Goal: Check status: Check status

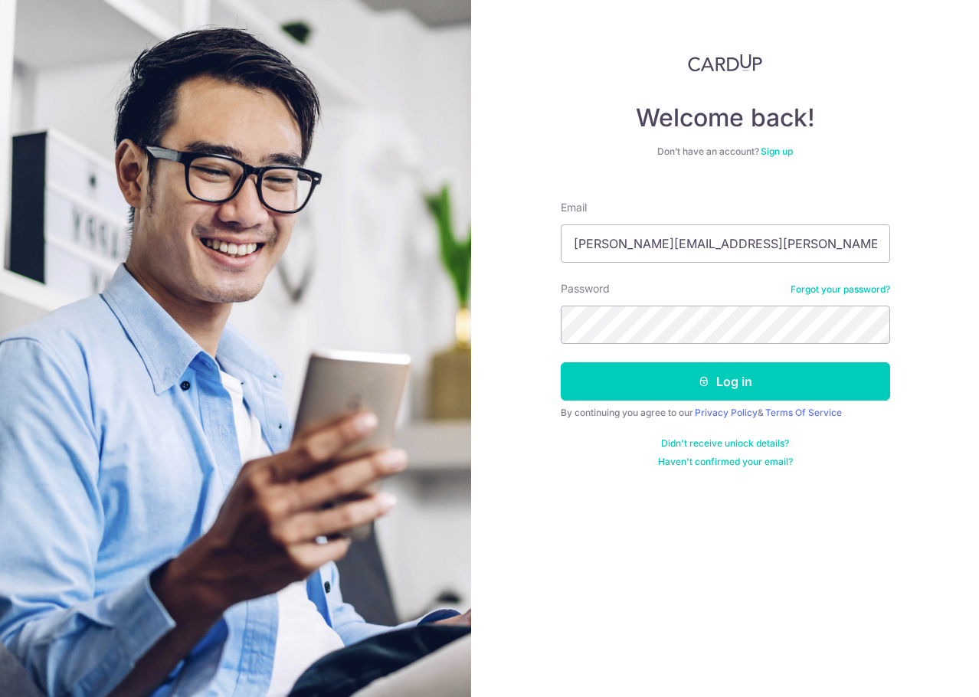
click at [744, 370] on button "Log in" at bounding box center [725, 381] width 329 height 38
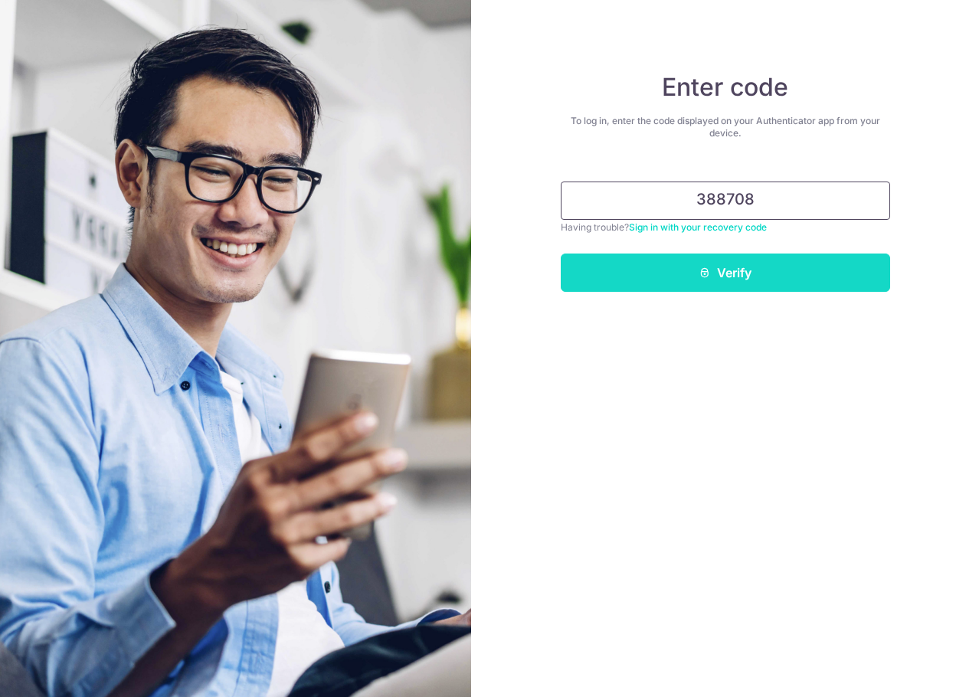
type input "388708"
click at [687, 261] on button "Verify" at bounding box center [725, 273] width 329 height 38
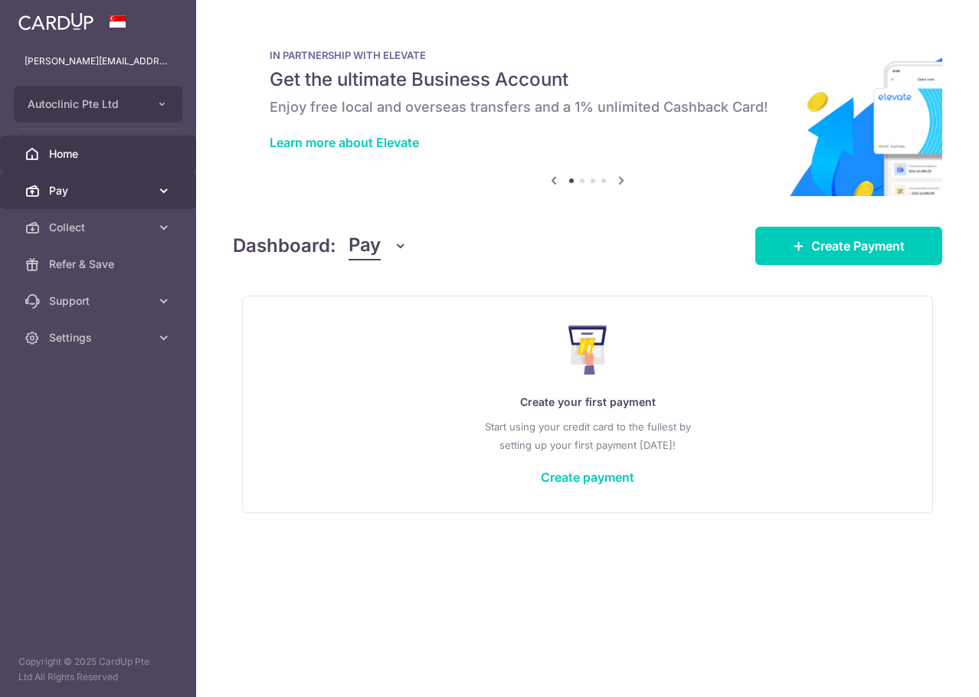
click at [80, 189] on span "Pay" at bounding box center [99, 190] width 101 height 15
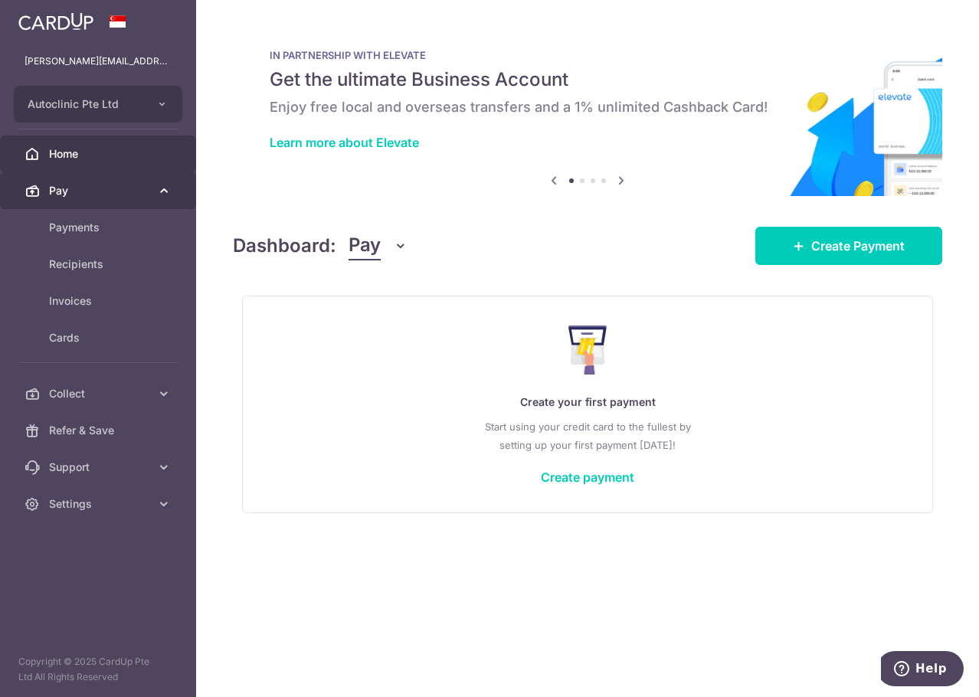
click at [122, 182] on link "Pay" at bounding box center [98, 190] width 196 height 37
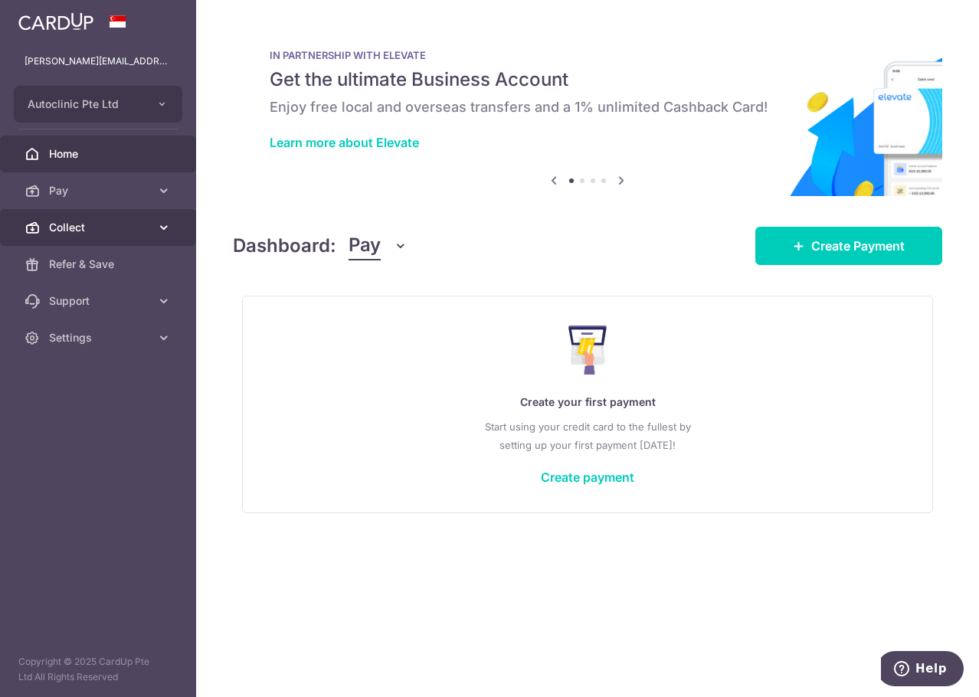
click at [121, 241] on link "Collect" at bounding box center [98, 227] width 196 height 37
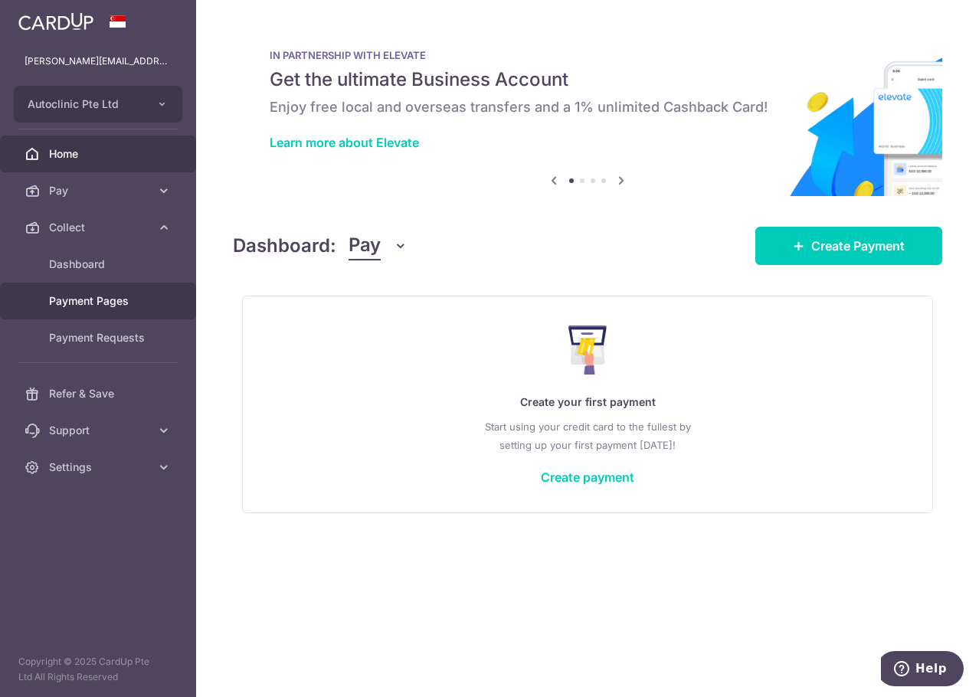
click at [119, 285] on link "Payment Pages" at bounding box center [98, 301] width 196 height 37
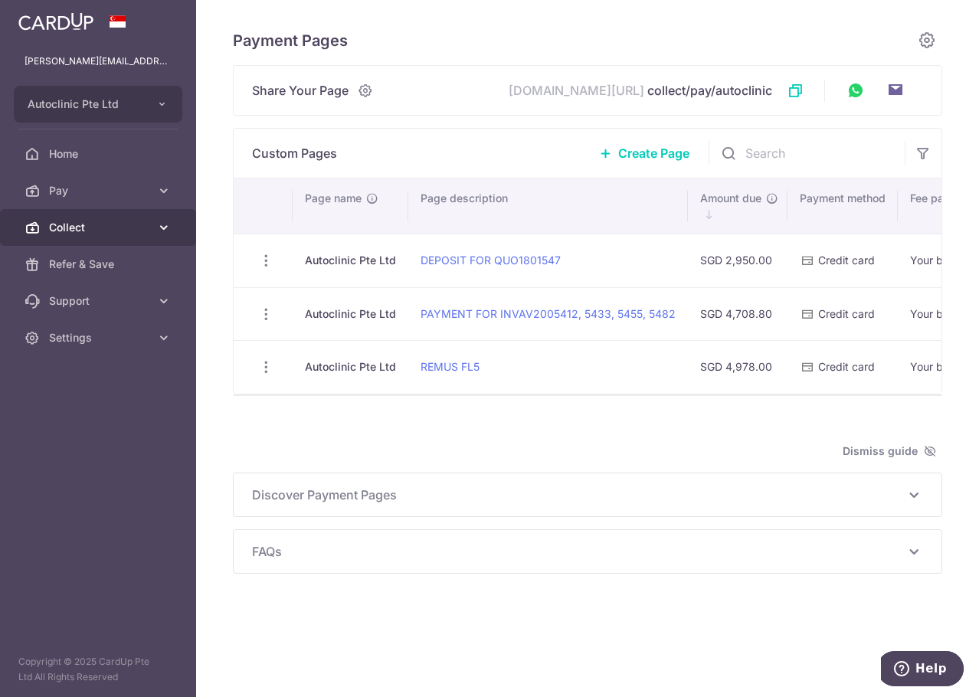
click at [103, 241] on link "Collect" at bounding box center [98, 227] width 196 height 37
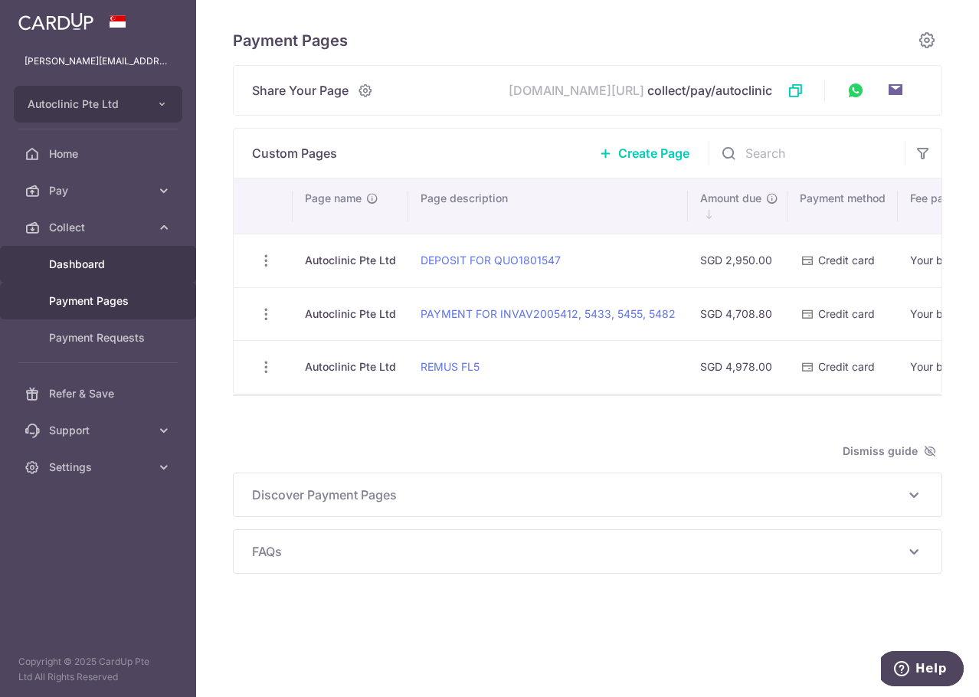
click at [107, 273] on link "Dashboard" at bounding box center [98, 264] width 196 height 37
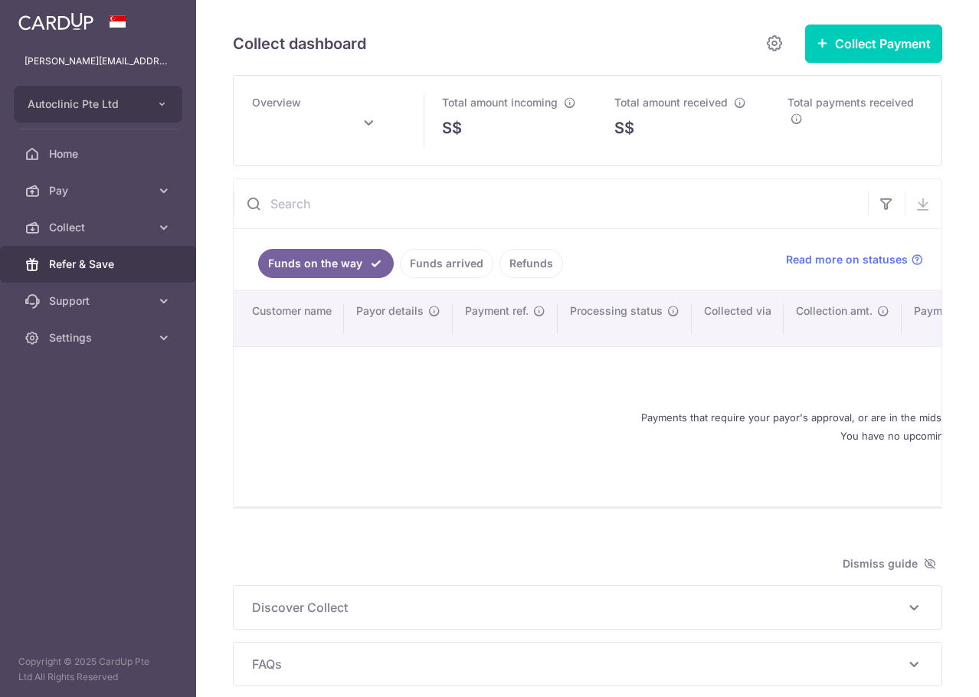
click at [111, 265] on span "Refer & Save" at bounding box center [99, 264] width 101 height 15
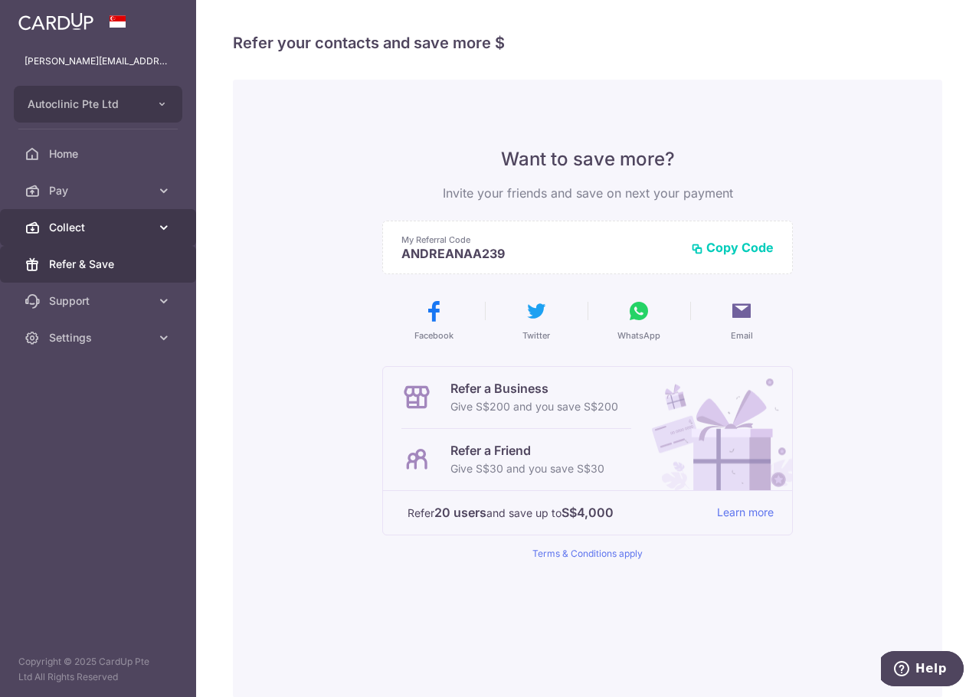
click at [127, 229] on span "Collect" at bounding box center [99, 227] width 101 height 15
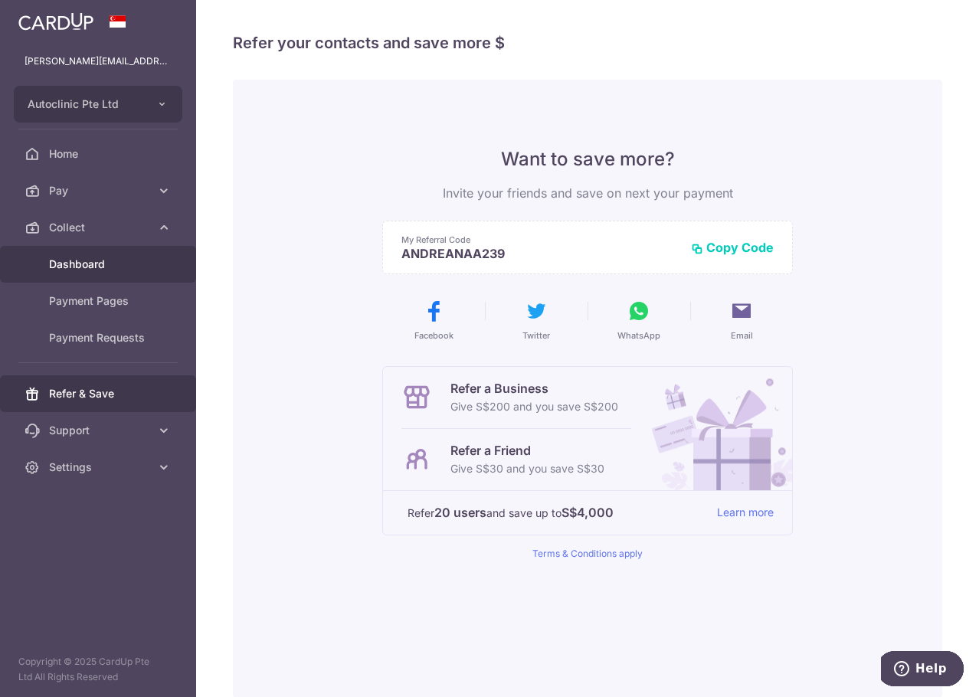
click at [119, 259] on span "Dashboard" at bounding box center [99, 264] width 101 height 15
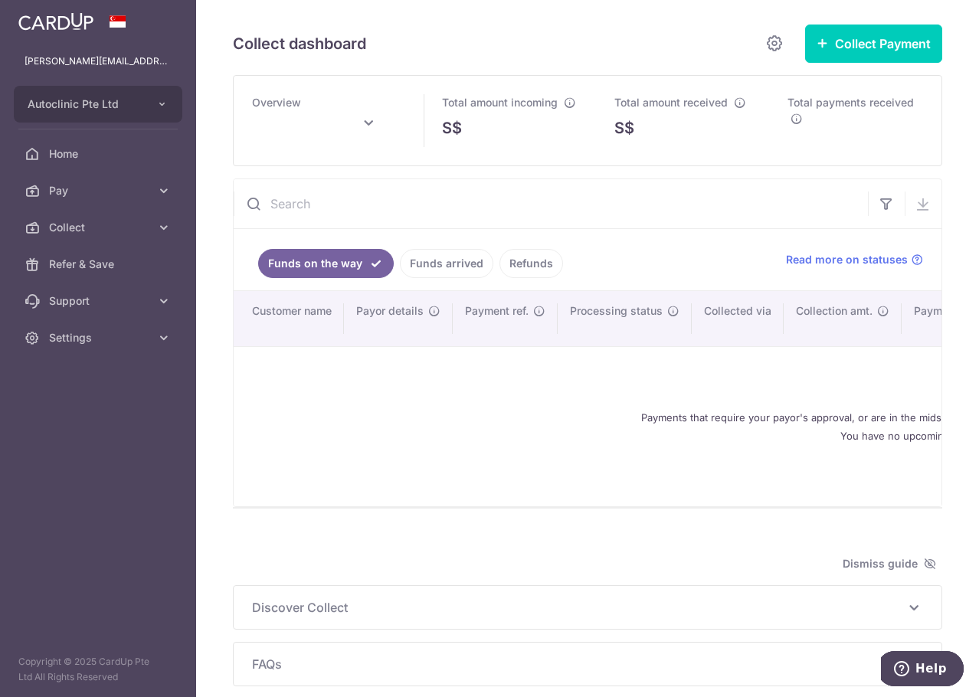
click at [435, 267] on link "Funds arrived" at bounding box center [446, 263] width 93 height 29
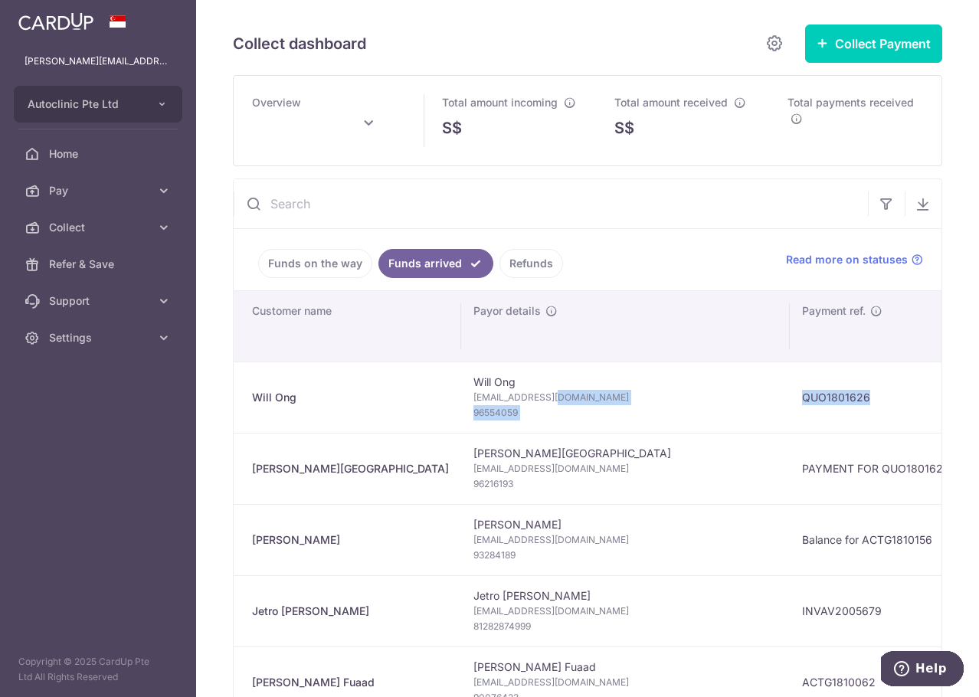
drag, startPoint x: 752, startPoint y: 401, endPoint x: 689, endPoint y: 403, distance: 63.6
type input "[DATE]"
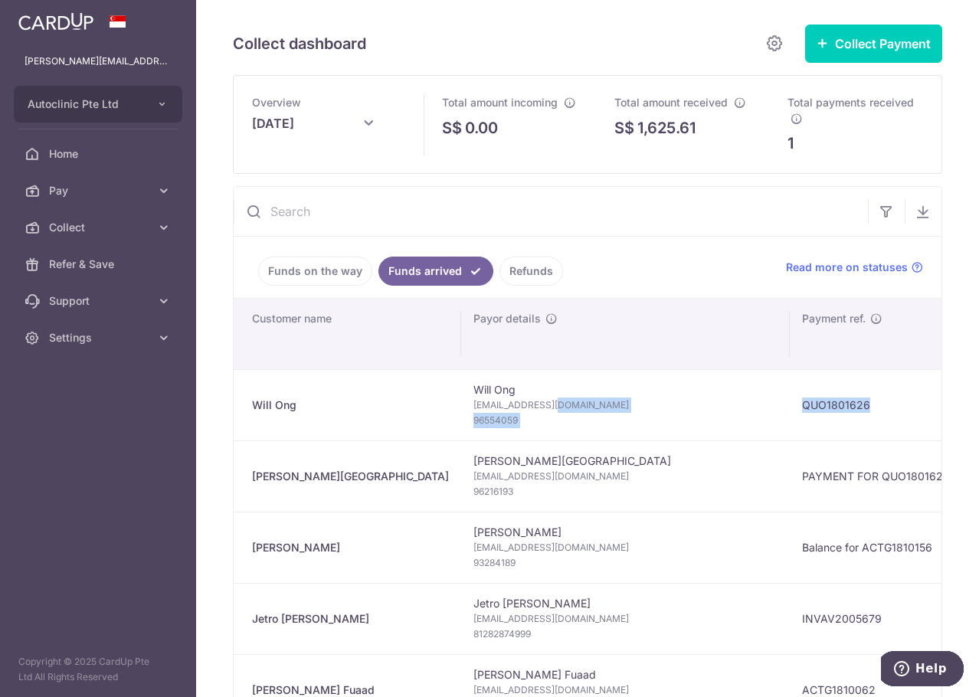
click at [550, 414] on span "96554059" at bounding box center [625, 420] width 304 height 15
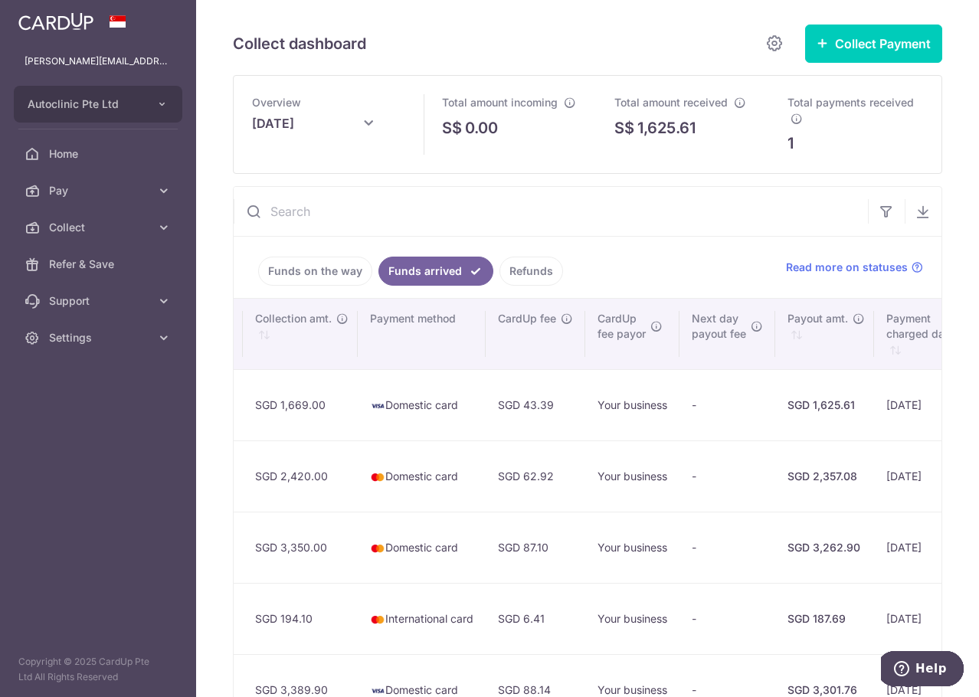
scroll to position [0, 1144]
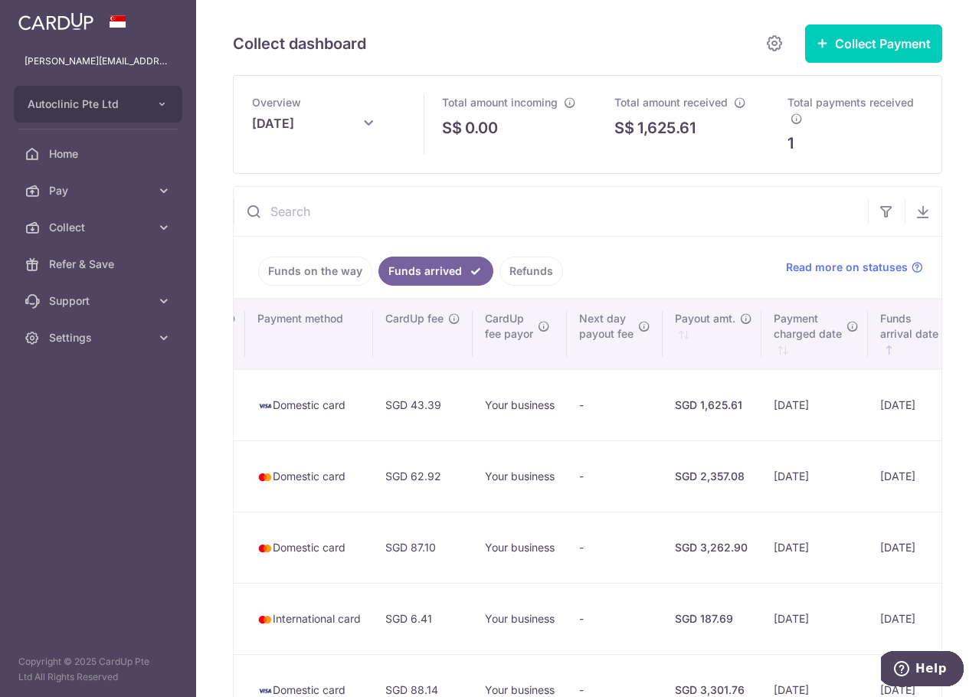
drag, startPoint x: 570, startPoint y: 400, endPoint x: 735, endPoint y: 416, distance: 165.5
click at [735, 416] on tr "Will Ong Will Ong [EMAIL_ADDRESS][DOMAIN_NAME] 96554059 QUO1801626 Funds arrive…" at bounding box center [139, 404] width 2098 height 71
click at [567, 414] on td "-" at bounding box center [615, 404] width 96 height 71
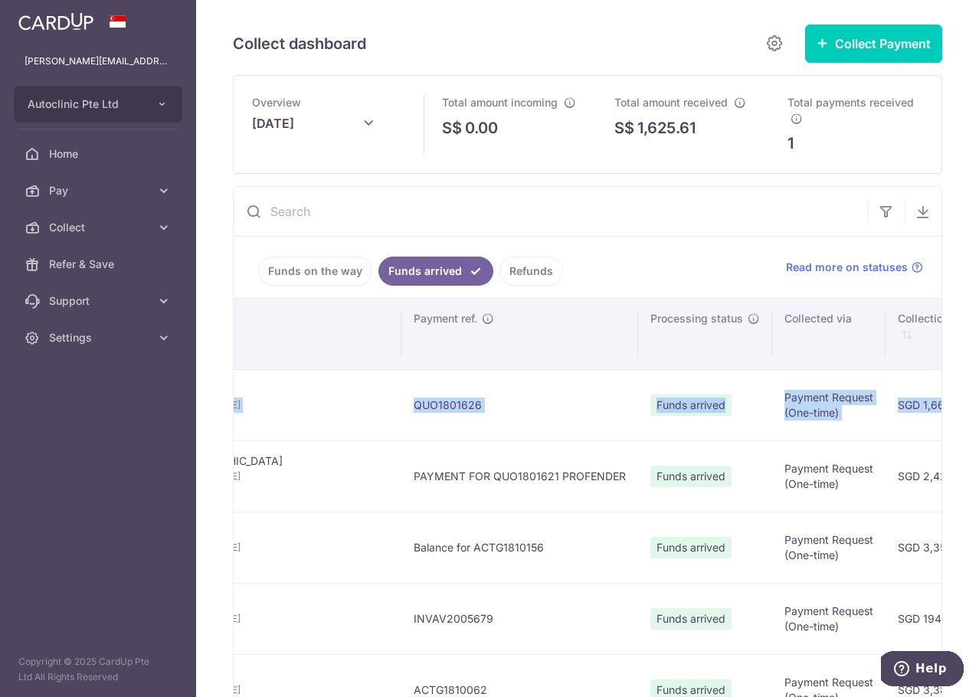
drag, startPoint x: 387, startPoint y: 402, endPoint x: 221, endPoint y: 402, distance: 165.5
click at [221, 402] on div "Collect dashboard Collect Payment Create request to collect payments Custom Pay…" at bounding box center [587, 348] width 783 height 697
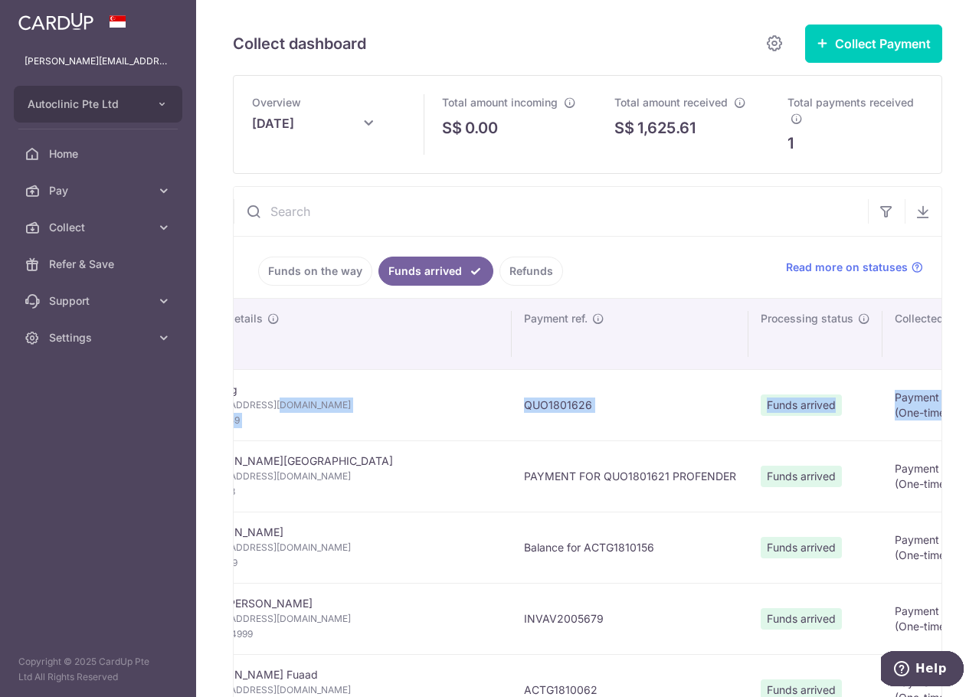
drag, startPoint x: 879, startPoint y: 381, endPoint x: 875, endPoint y: 398, distance: 17.3
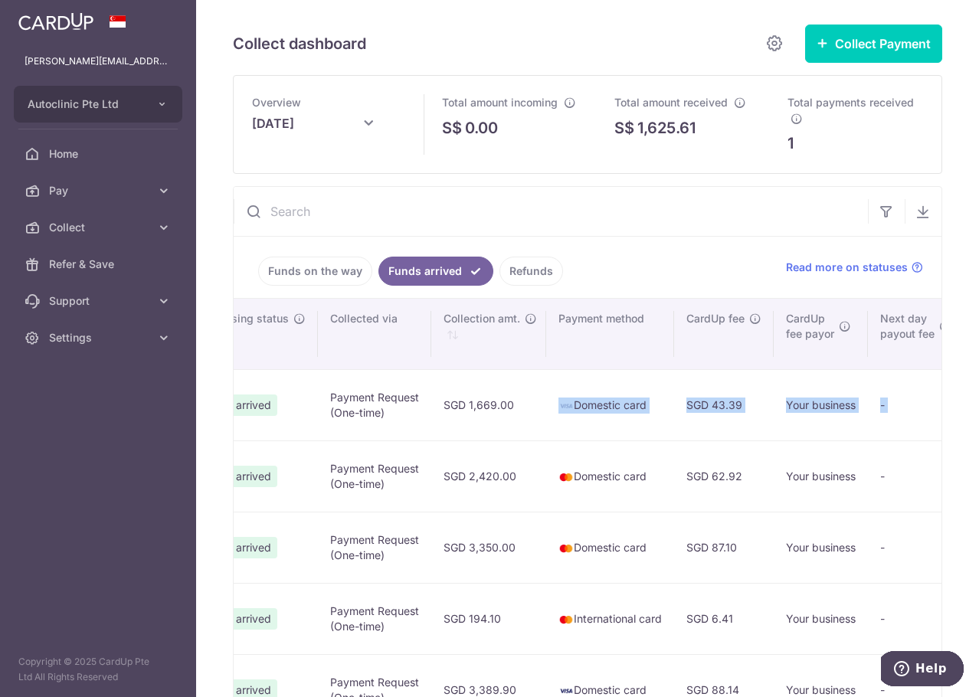
scroll to position [0, 1026]
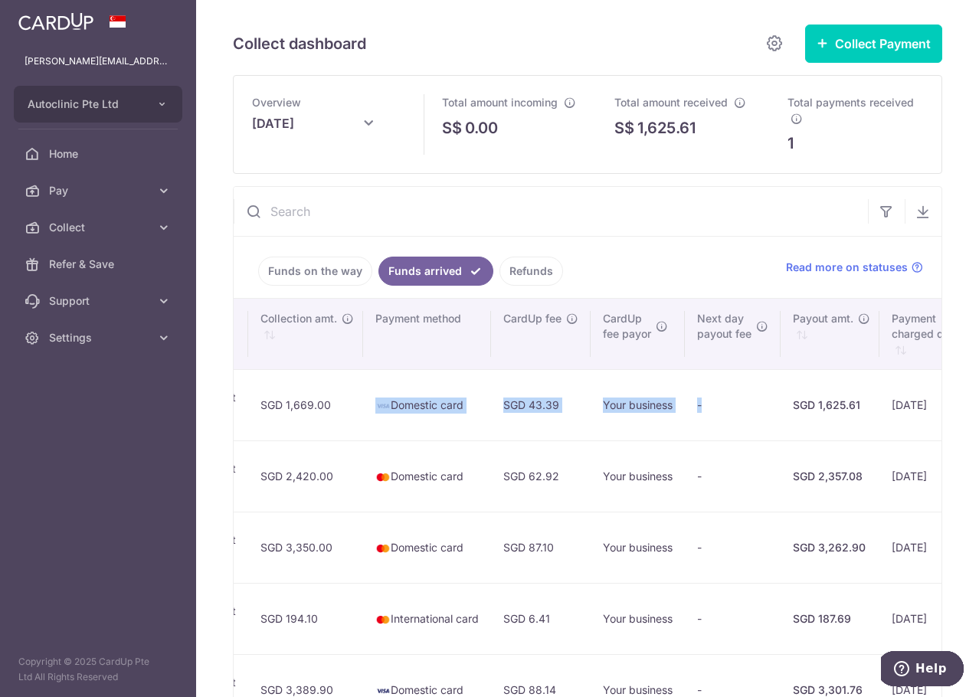
drag, startPoint x: 876, startPoint y: 396, endPoint x: 518, endPoint y: 402, distance: 358.5
click at [489, 403] on tr "Will Ong Will Ong [EMAIL_ADDRESS][DOMAIN_NAME] 96554059 QUO1801626 Funds arrive…" at bounding box center [257, 404] width 2098 height 71
